Goal: Find specific page/section: Find specific page/section

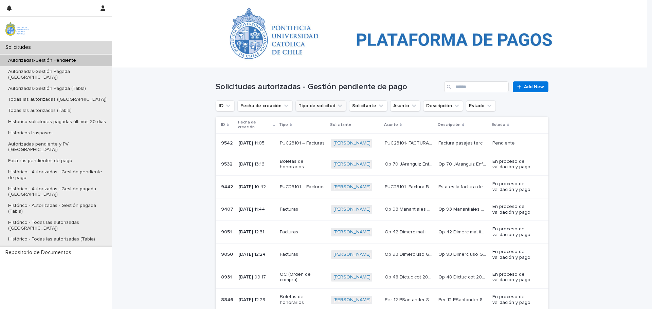
click at [306, 104] on button "Tipo de solicitud" at bounding box center [320, 106] width 51 height 11
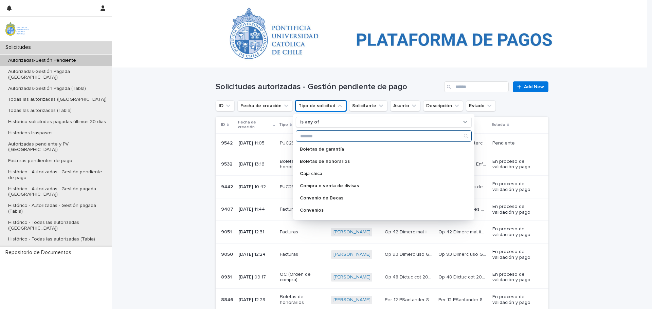
click at [316, 135] on input "Search" at bounding box center [383, 136] width 175 height 11
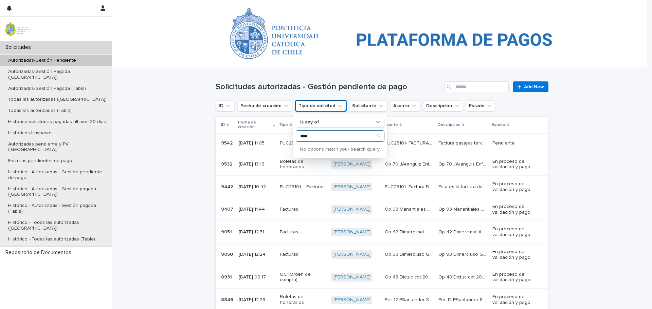
type input "****"
click at [566, 143] on div "Loading... Saving… Loading... Saving… Solicitudes autorizadas - Gestión pendien…" at bounding box center [382, 241] width 540 height 347
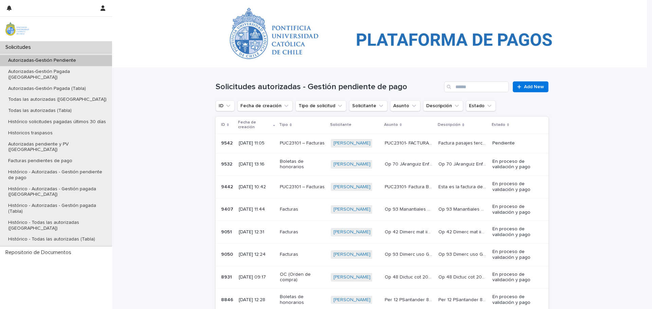
click at [341, 118] on th "Solicitante" at bounding box center [355, 125] width 54 height 17
click at [341, 122] on p "Solicitante" at bounding box center [340, 124] width 21 height 7
click at [350, 125] on div "Solicitante" at bounding box center [355, 124] width 50 height 7
click at [339, 117] on th "Solicitante" at bounding box center [355, 125] width 54 height 17
click at [349, 122] on div "Solicitante" at bounding box center [355, 124] width 50 height 7
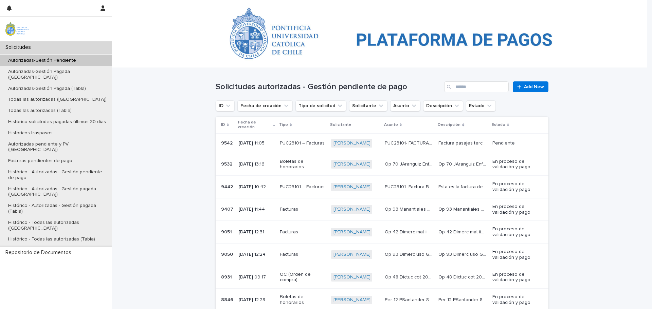
click at [342, 122] on p "Solicitante" at bounding box center [340, 124] width 21 height 7
click at [355, 108] on button "Solicitante" at bounding box center [368, 106] width 38 height 11
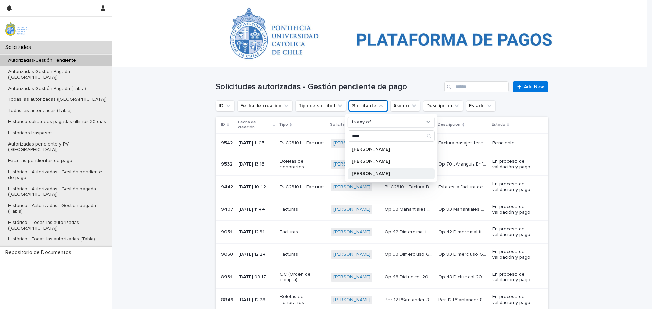
type input "****"
click at [383, 173] on p "[PERSON_NAME]" at bounding box center [388, 173] width 72 height 5
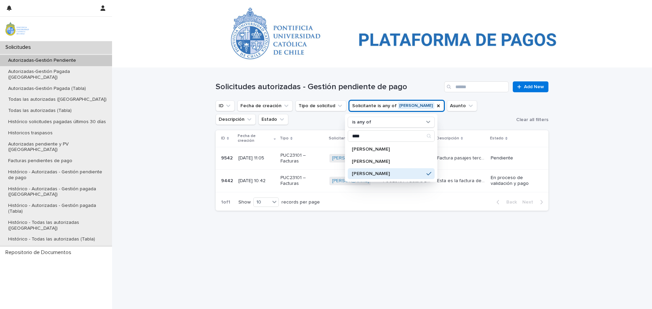
click at [199, 213] on div "Loading... Saving… Loading... Saving… Solicitudes autorizadas - Gestión pendien…" at bounding box center [382, 188] width 540 height 241
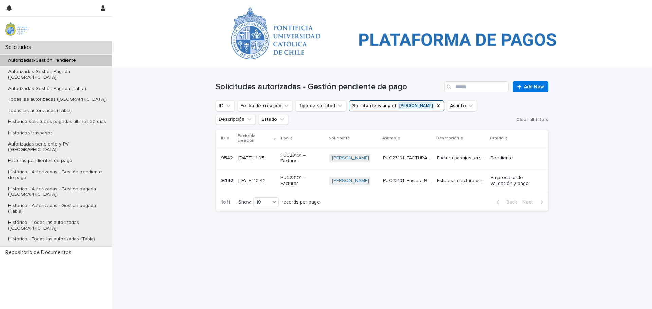
click at [228, 157] on p "9542" at bounding box center [227, 157] width 13 height 7
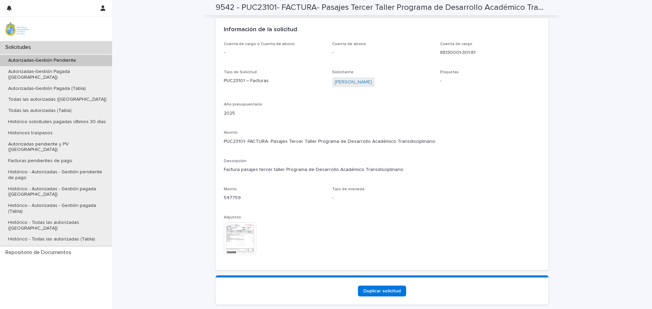
scroll to position [502, 0]
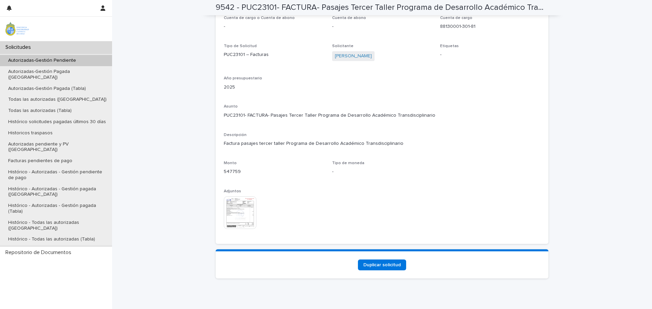
click at [235, 197] on img at bounding box center [240, 213] width 33 height 33
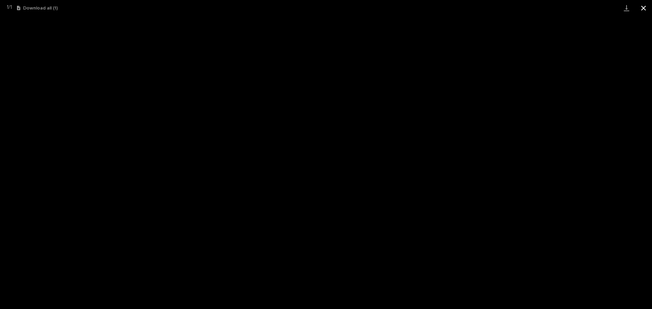
click at [642, 1] on button "Close gallery" at bounding box center [643, 8] width 17 height 16
